Goal: Communication & Community: Answer question/provide support

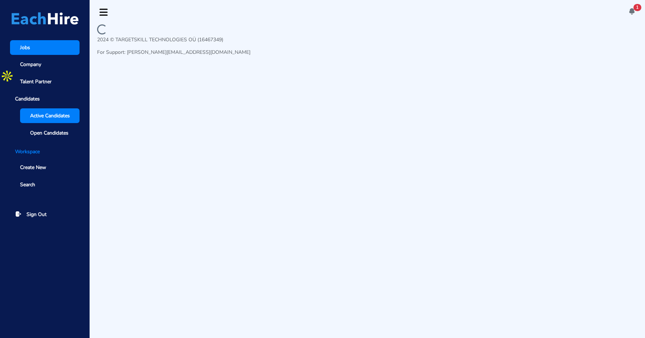
click at [58, 117] on span "Active Candidates" at bounding box center [50, 116] width 40 height 8
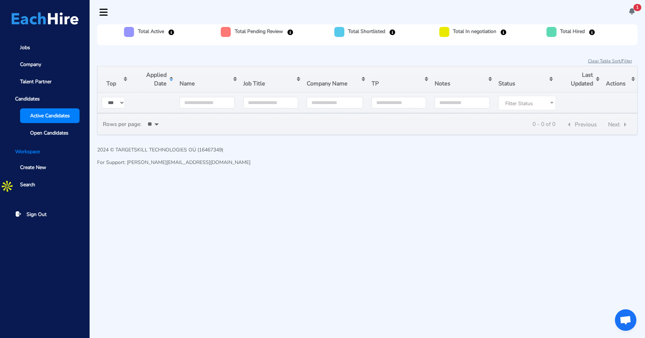
click at [632, 12] on icon at bounding box center [632, 12] width 8 height 8
click at [582, 36] on link "There's a message for you at Aleksander Bauer 's Page. 11-08-2025 12:05" at bounding box center [567, 29] width 139 height 20
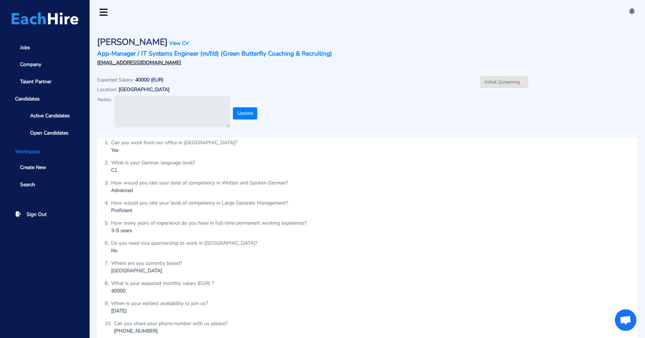
drag, startPoint x: 167, startPoint y: 64, endPoint x: 95, endPoint y: 66, distance: 72.8
click at [95, 66] on div "Aleksander Bauer View CV App-Manager / IT Systems Engineer (m/f/d) (Green Butte…" at bounding box center [231, 50] width 274 height 37
drag, startPoint x: 105, startPoint y: 68, endPoint x: 95, endPoint y: 64, distance: 10.7
click at [95, 64] on div "Aleksander Bauer View CV App-Manager / IT Systems Engineer (m/f/d) (Green Butte…" at bounding box center [368, 78] width 548 height 108
copy div "aleksanderbauer@outlook.de"
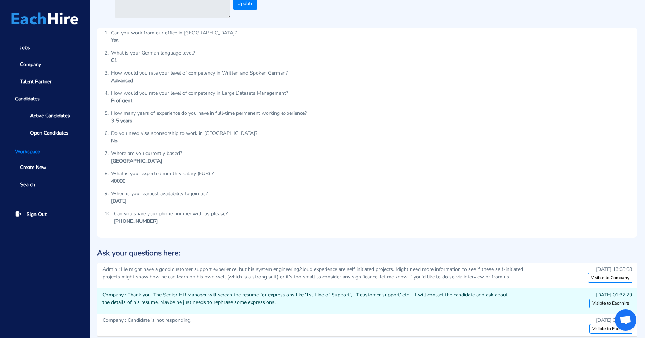
scroll to position [181, 0]
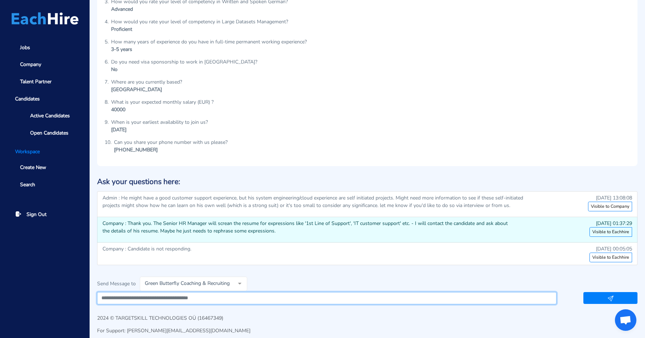
click at [271, 295] on textarea at bounding box center [326, 298] width 459 height 12
type textarea "**********"
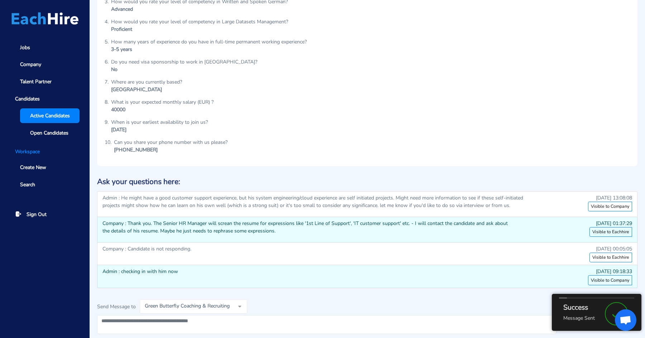
click at [48, 110] on link "Active Candidates" at bounding box center [49, 115] width 59 height 15
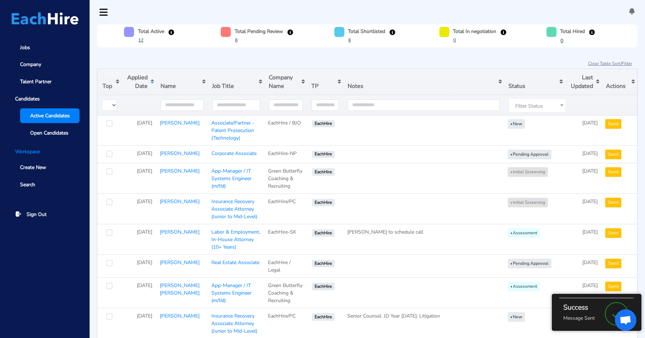
click at [140, 74] on button "Sort table by Applied Date in descending order" at bounding box center [138, 82] width 35 height 26
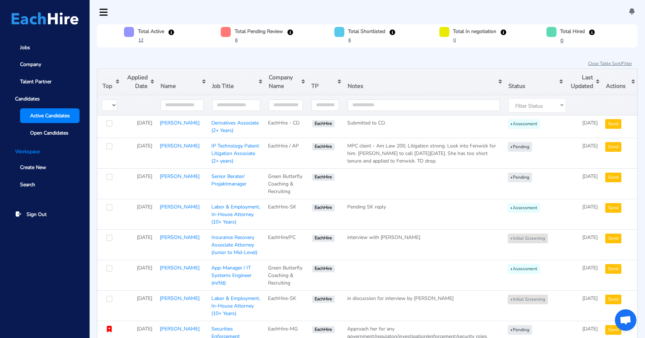
click at [140, 74] on button "Sort table by Applied Date in descending order" at bounding box center [138, 82] width 35 height 26
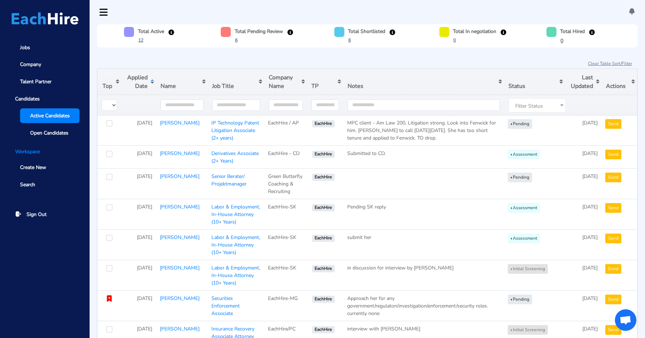
click at [140, 74] on button "Sort table by Applied Date in ascending order" at bounding box center [138, 82] width 35 height 26
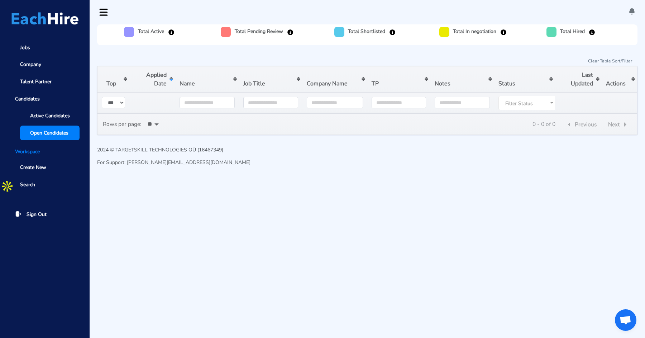
click at [51, 130] on span "Open Candidates" at bounding box center [49, 133] width 38 height 8
